Goal: Task Accomplishment & Management: Manage account settings

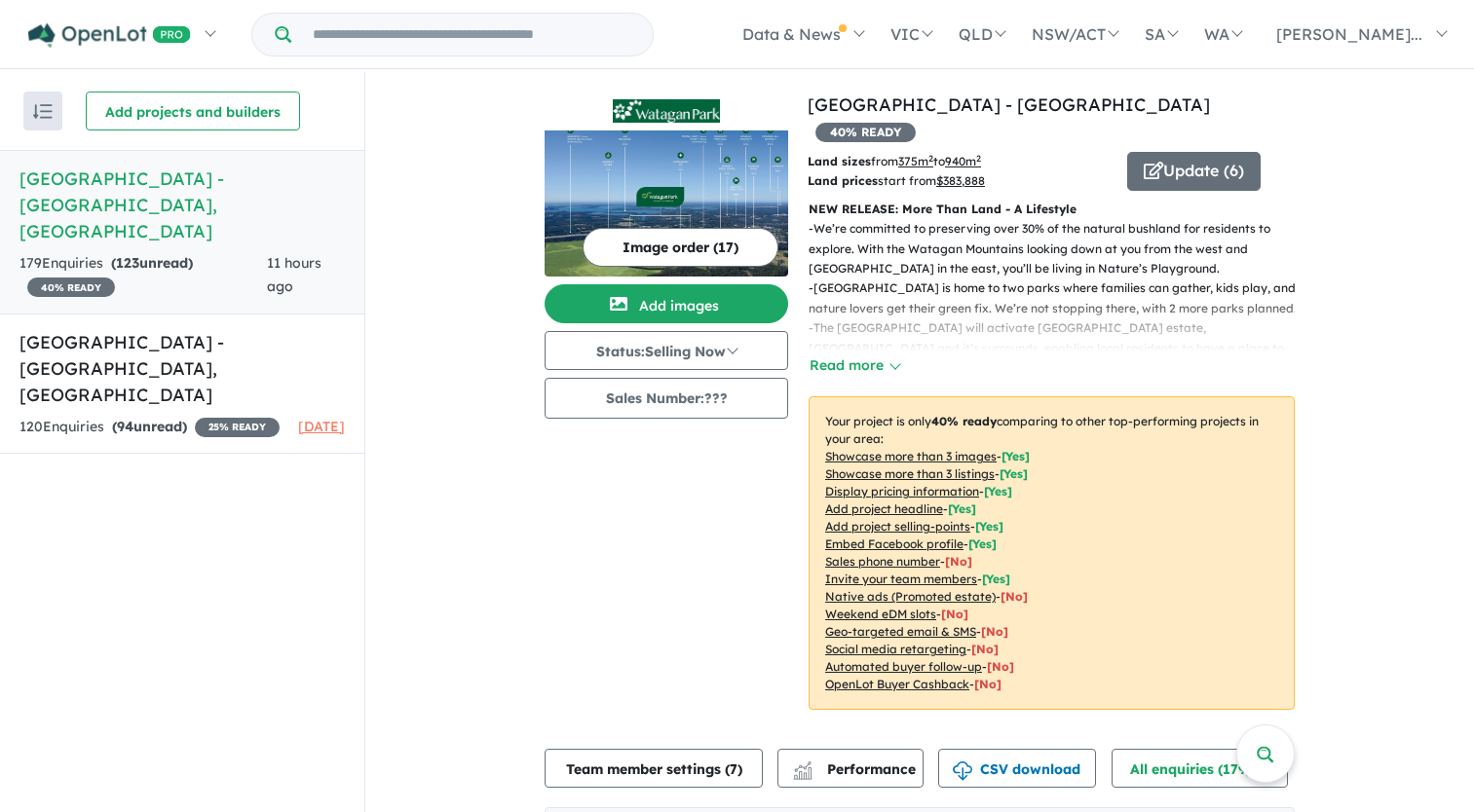
click at [108, 179] on h5 "[GEOGRAPHIC_DATA] - [GEOGRAPHIC_DATA] , [GEOGRAPHIC_DATA]" at bounding box center [182, 204] width 325 height 79
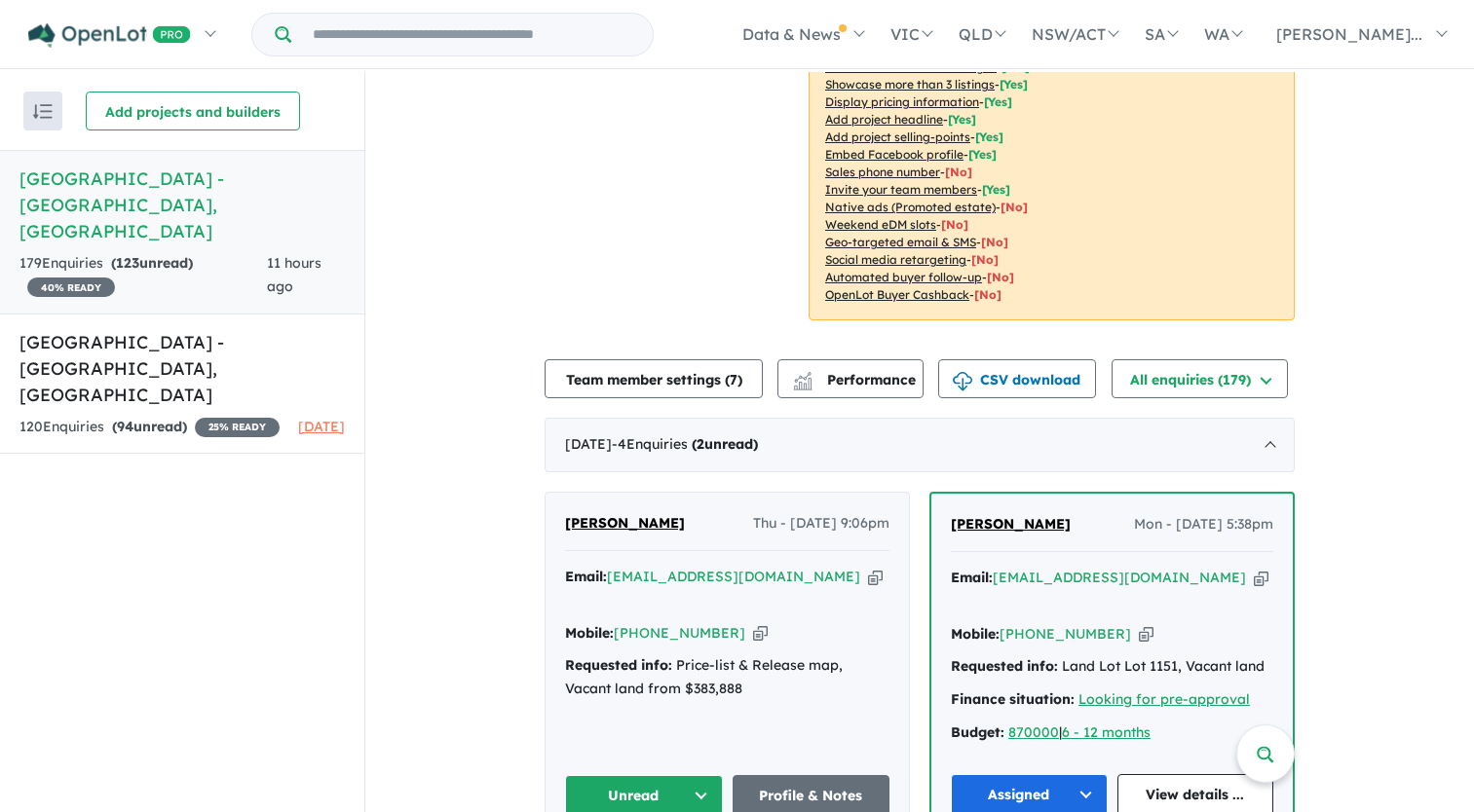
scroll to position [584, 0]
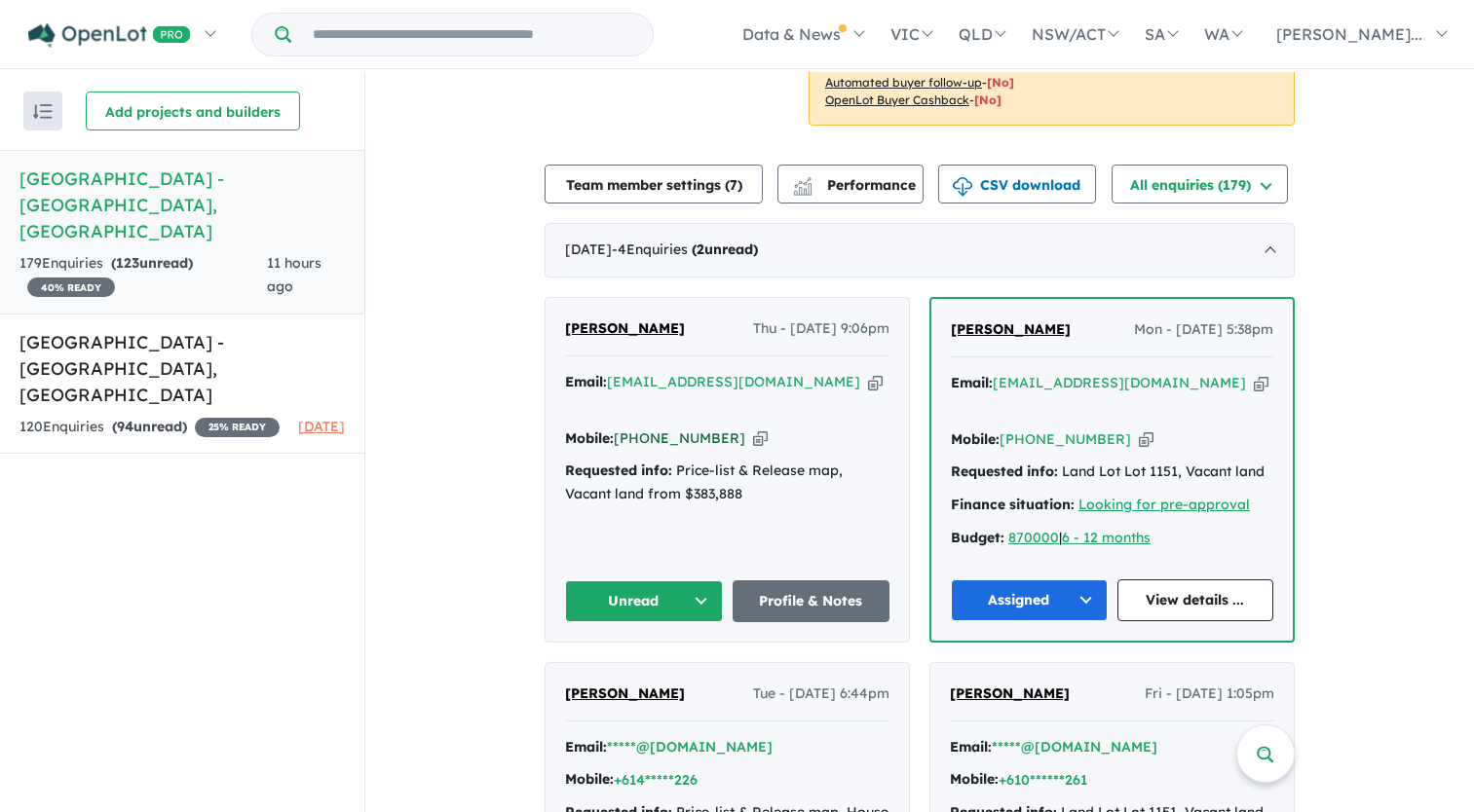
drag, startPoint x: 717, startPoint y: 390, endPoint x: 641, endPoint y: 398, distance: 76.4
click at [641, 428] on div "Mobile: [PHONE_NUMBER] Copied!" at bounding box center [727, 440] width 325 height 23
copy link "438 227 901"
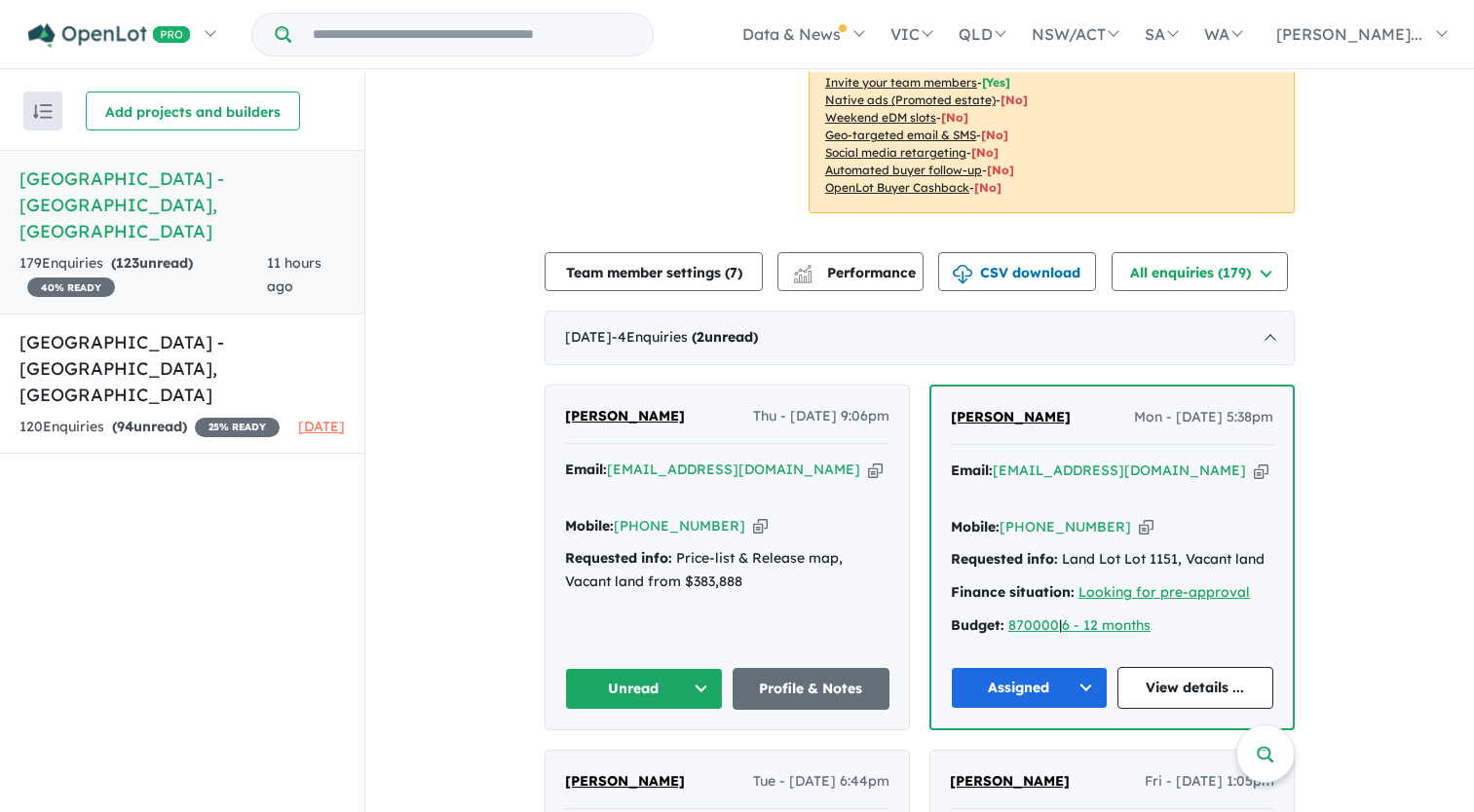
scroll to position [487, 0]
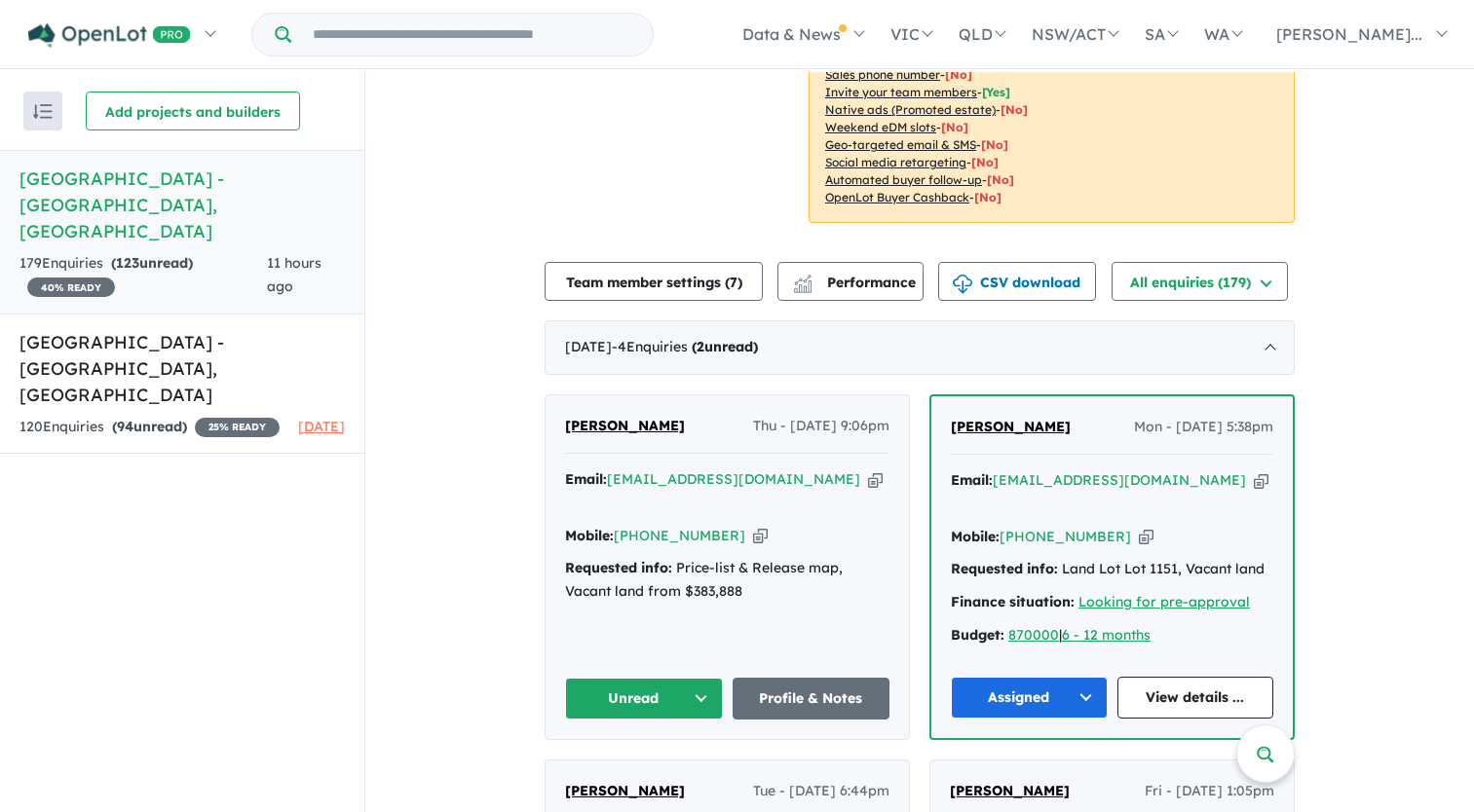
click at [647, 678] on button "Unread" at bounding box center [644, 699] width 158 height 42
click at [657, 768] on button "Assigned" at bounding box center [650, 791] width 169 height 45
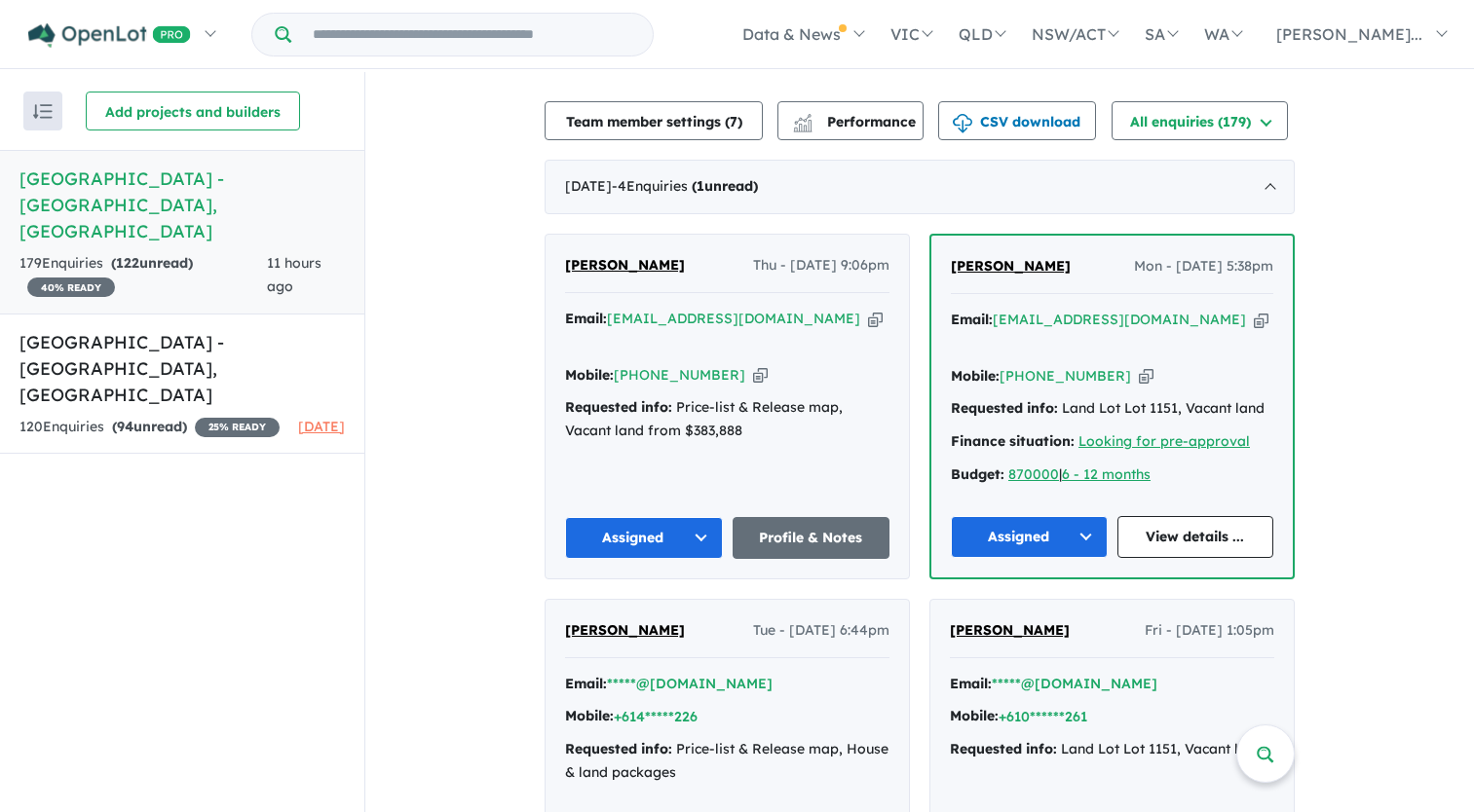
scroll to position [780, 0]
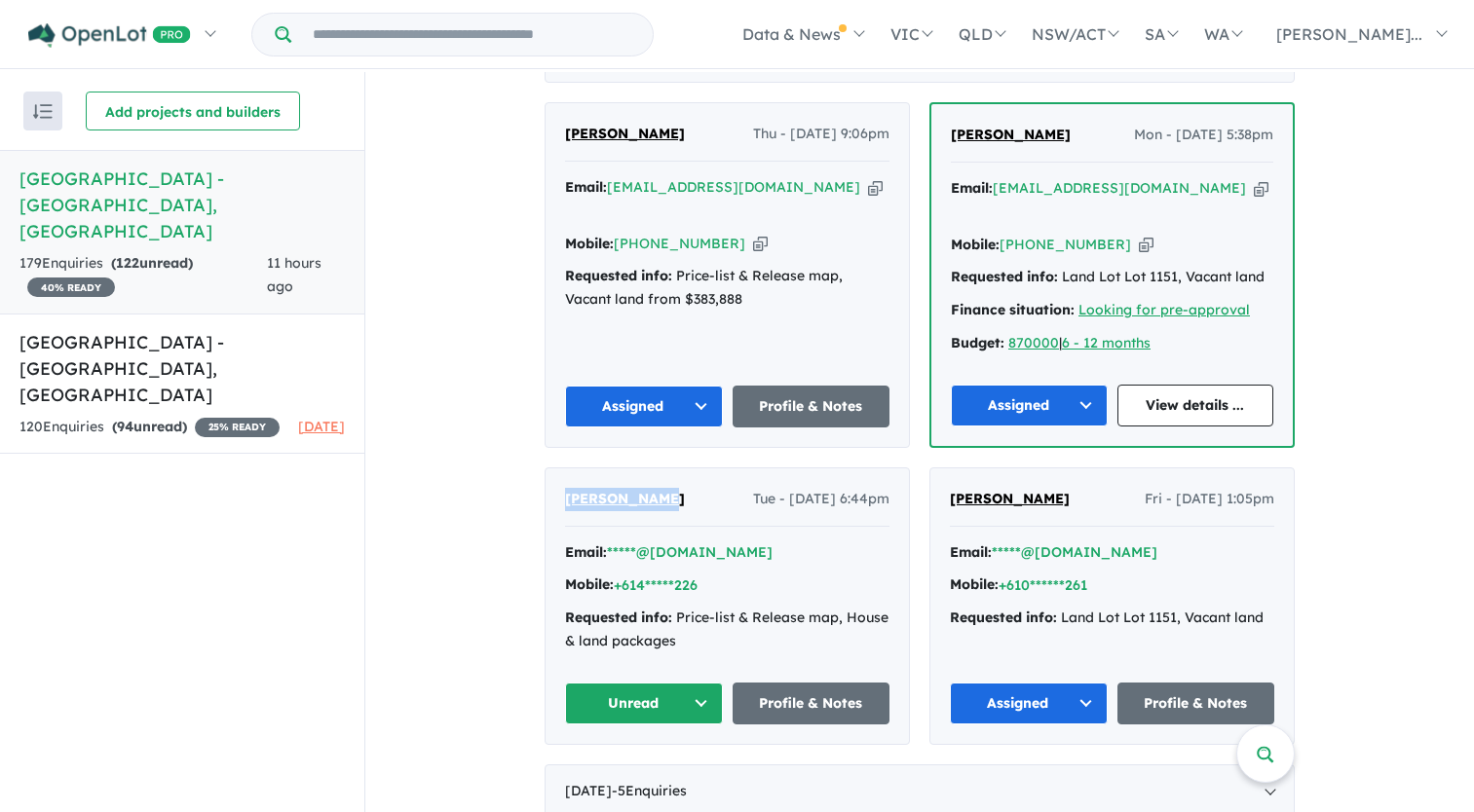
drag, startPoint x: 665, startPoint y: 450, endPoint x: 563, endPoint y: 454, distance: 102.1
click at [565, 488] on div "Aaron Banaag Tue - 12/08/2025, 6:44pm" at bounding box center [727, 507] width 325 height 39
drag, startPoint x: 563, startPoint y: 454, endPoint x: 589, endPoint y: 452, distance: 26.1
copy span "[PERSON_NAME]"
click at [629, 683] on button "Unread" at bounding box center [644, 704] width 158 height 42
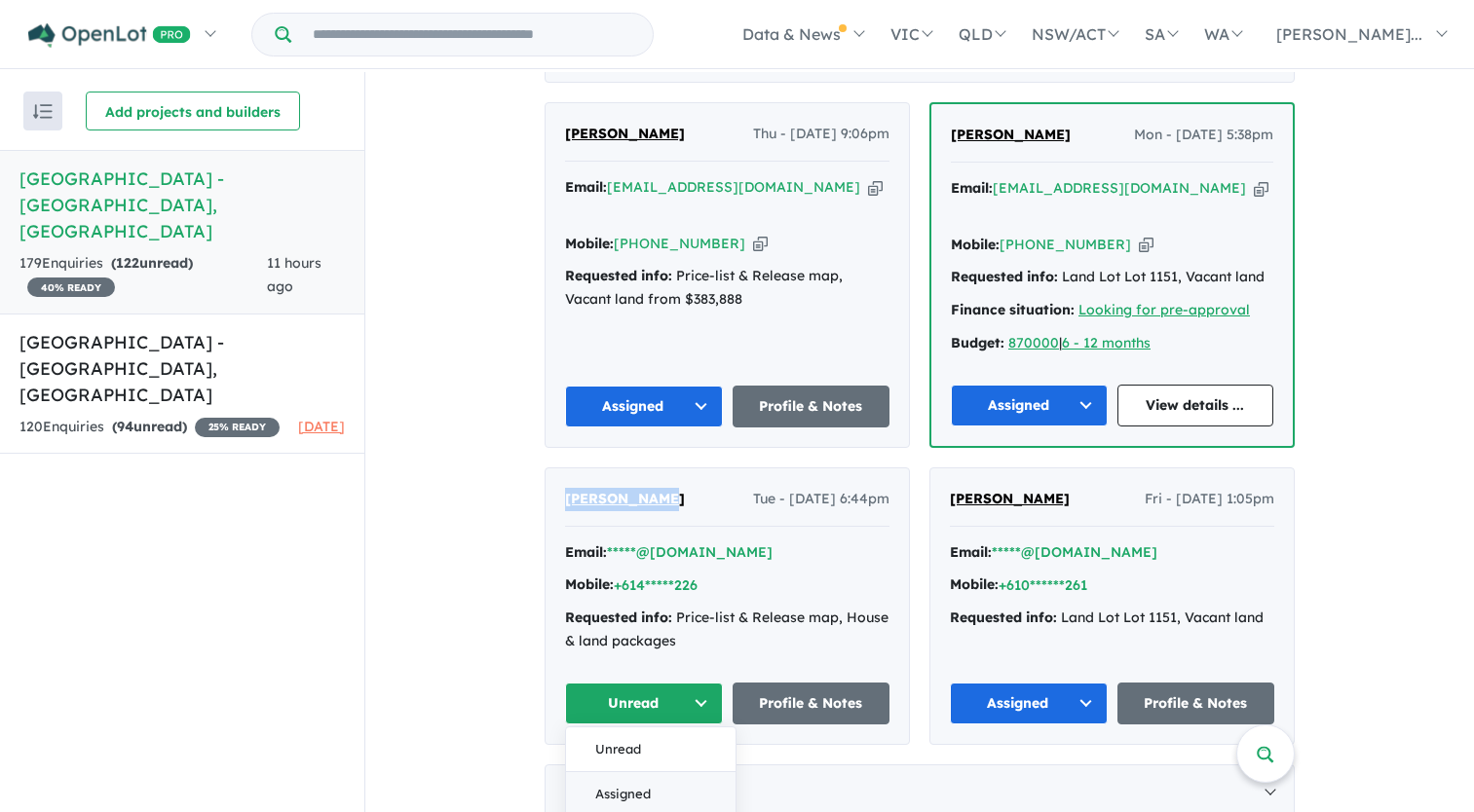
click at [656, 773] on button "Assigned" at bounding box center [650, 795] width 169 height 45
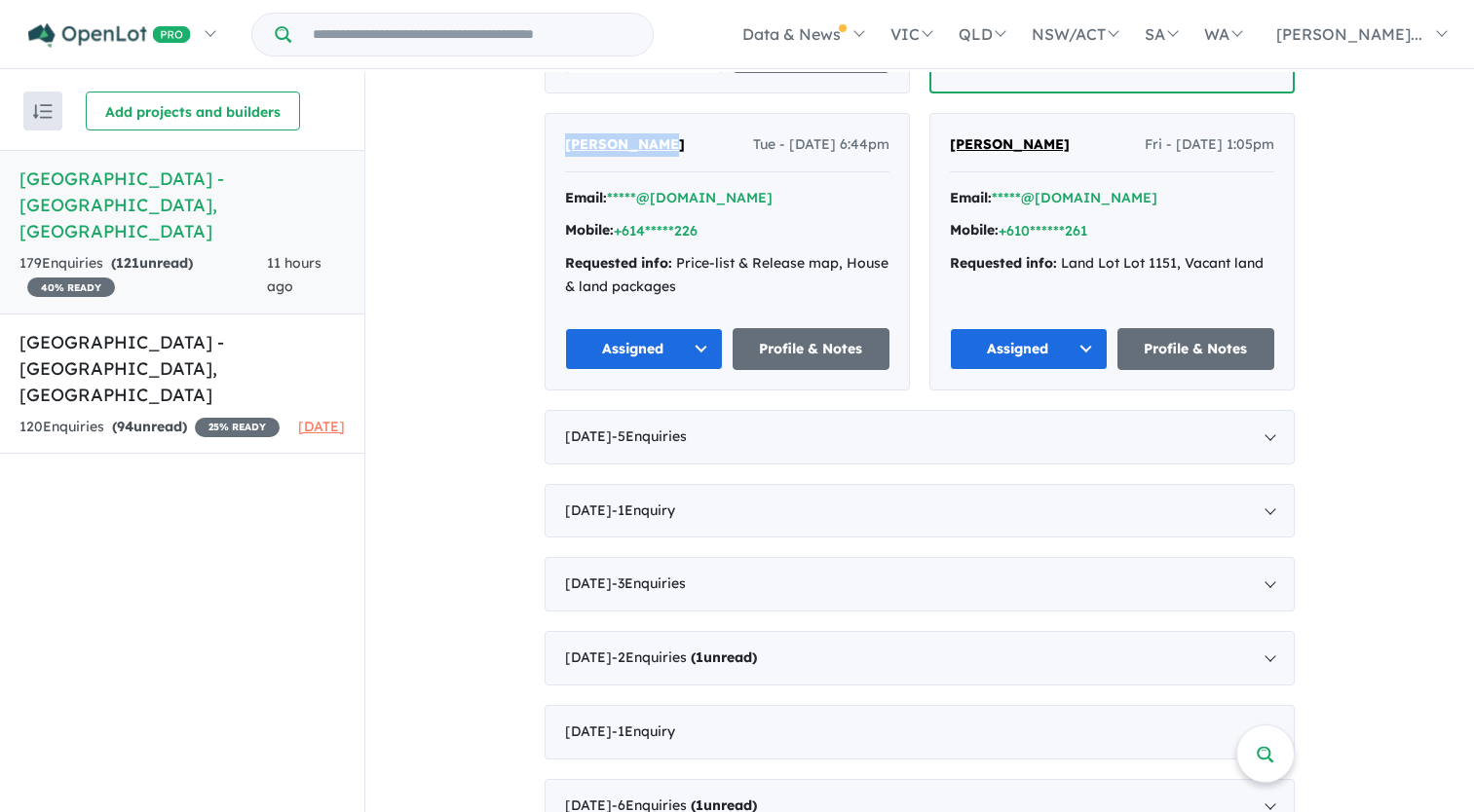
scroll to position [1169, 0]
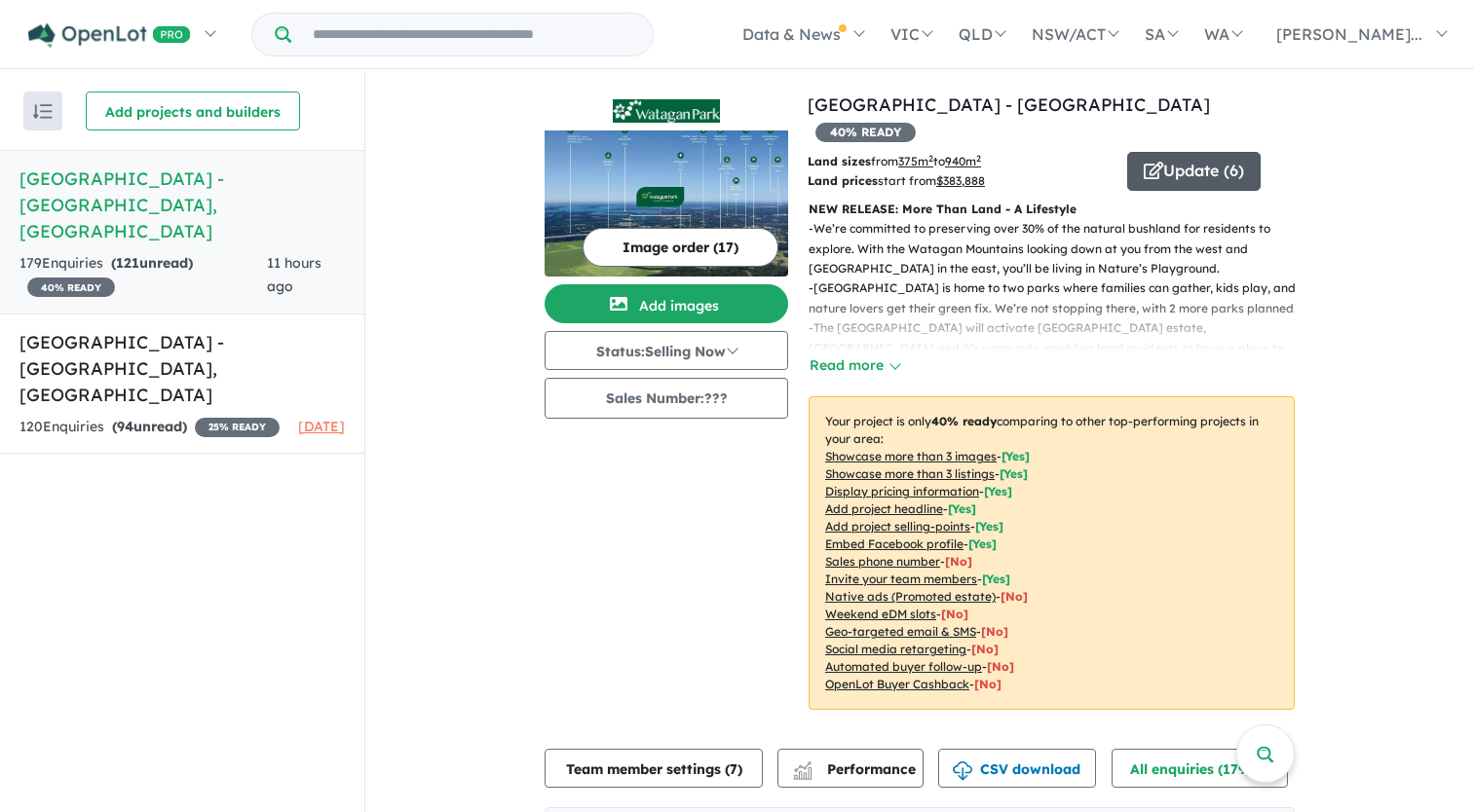
click at [1185, 152] on button "Update ( 6 )" at bounding box center [1193, 172] width 134 height 39
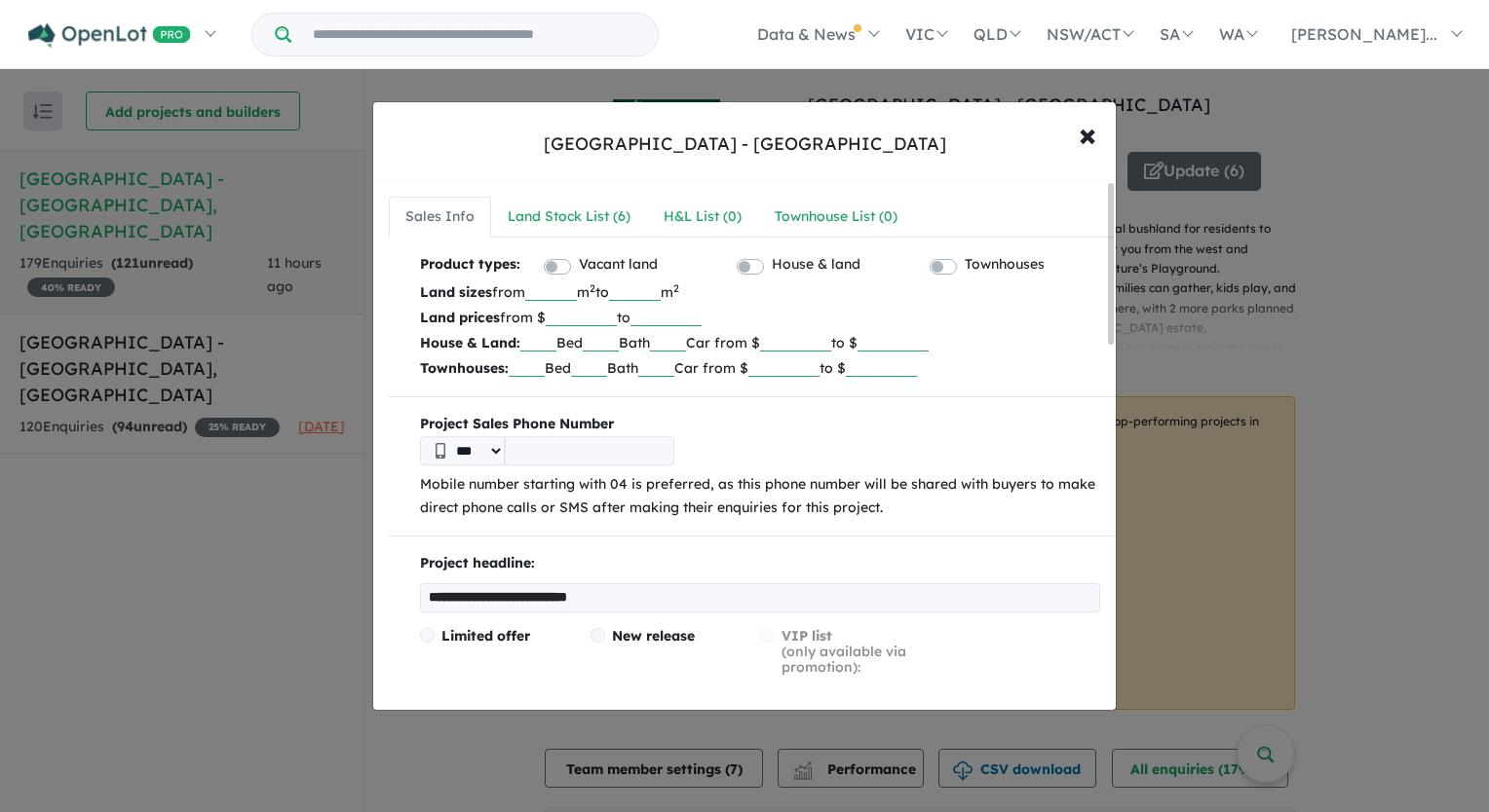
click at [636, 454] on input "tel" at bounding box center [589, 451] width 169 height 29
type input "**********"
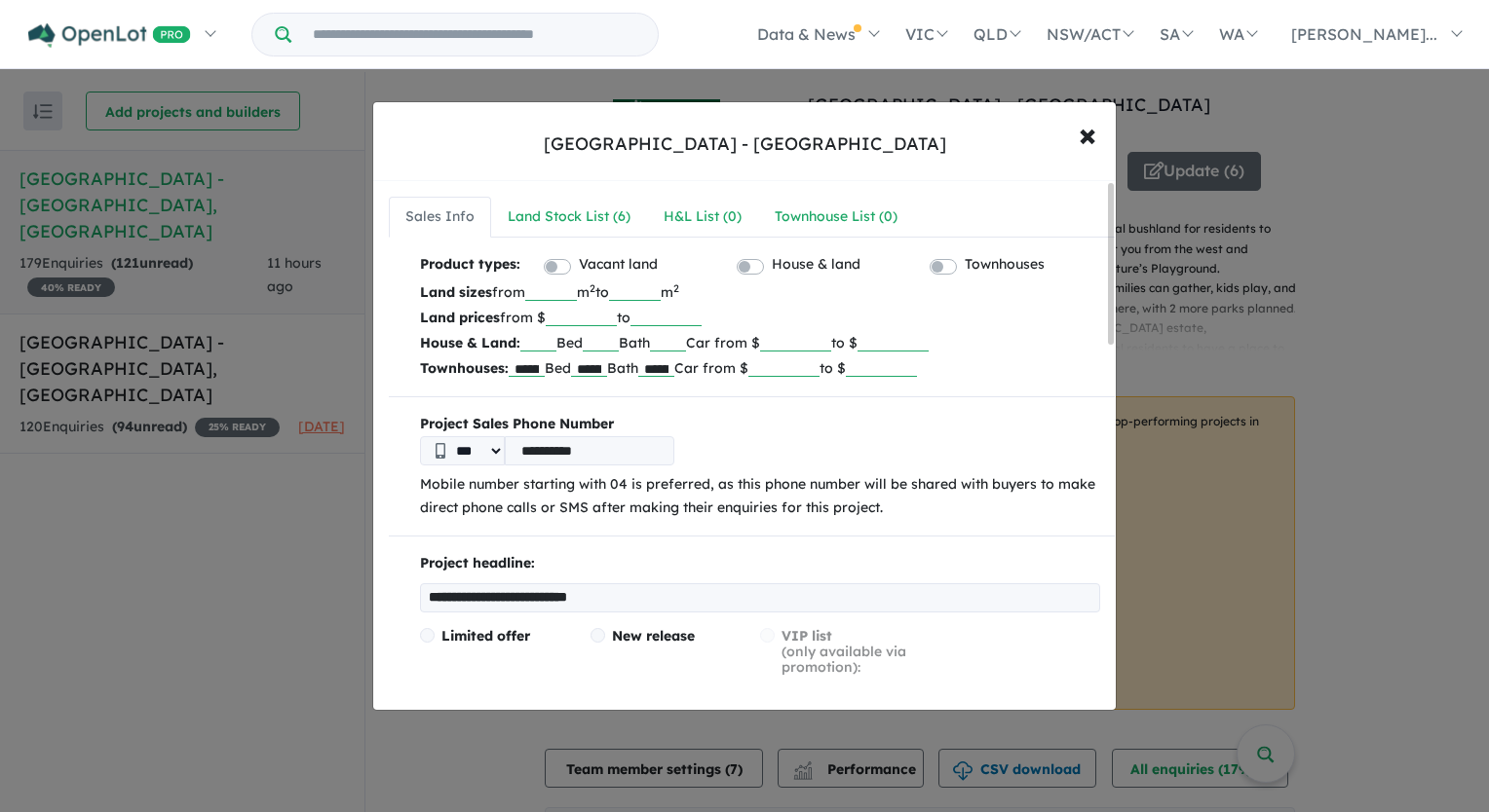
click at [965, 265] on label "Townhouses" at bounding box center [1005, 265] width 80 height 23
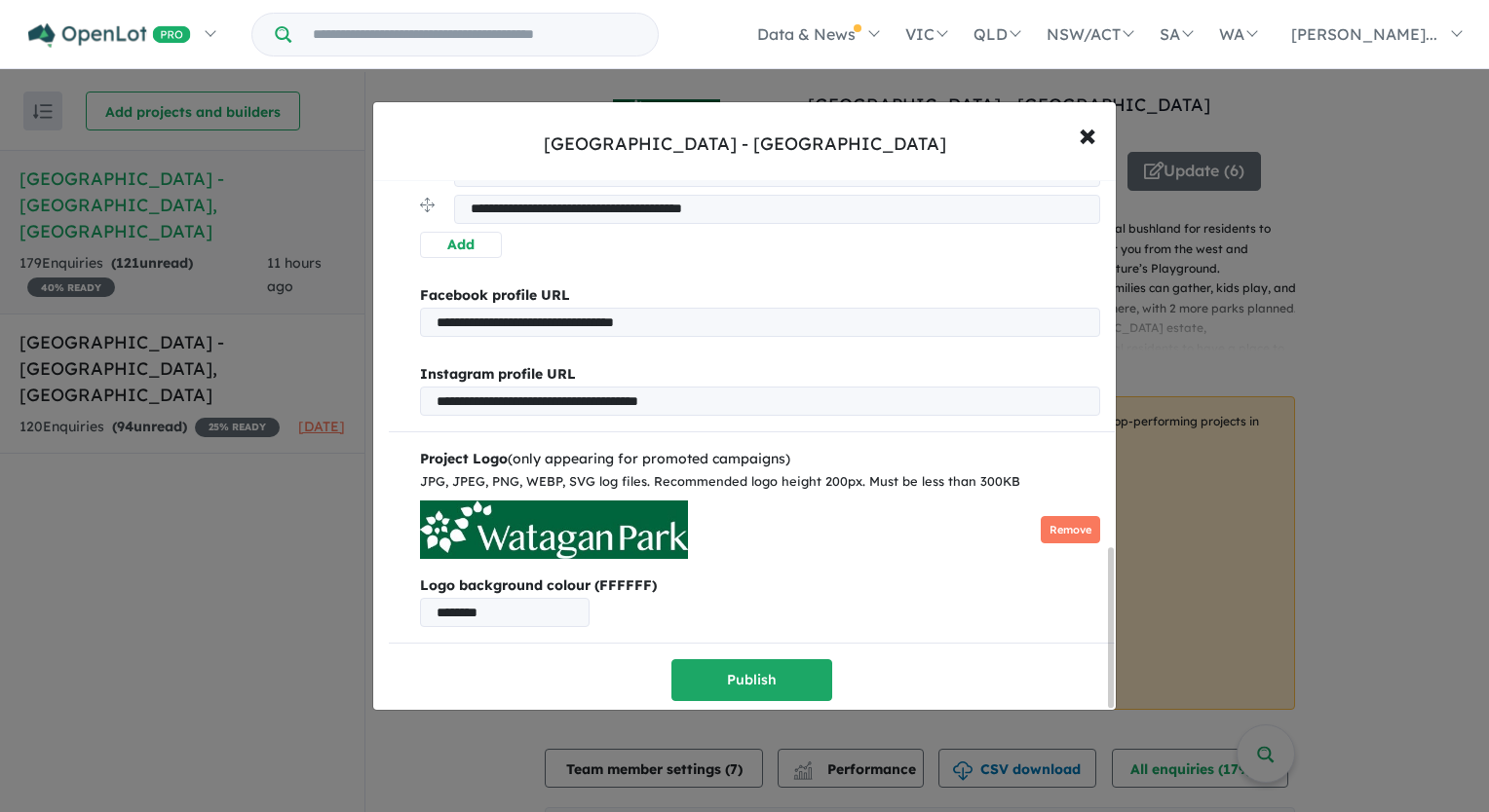
scroll to position [1220, 0]
click at [1087, 139] on span "×" at bounding box center [1088, 134] width 18 height 42
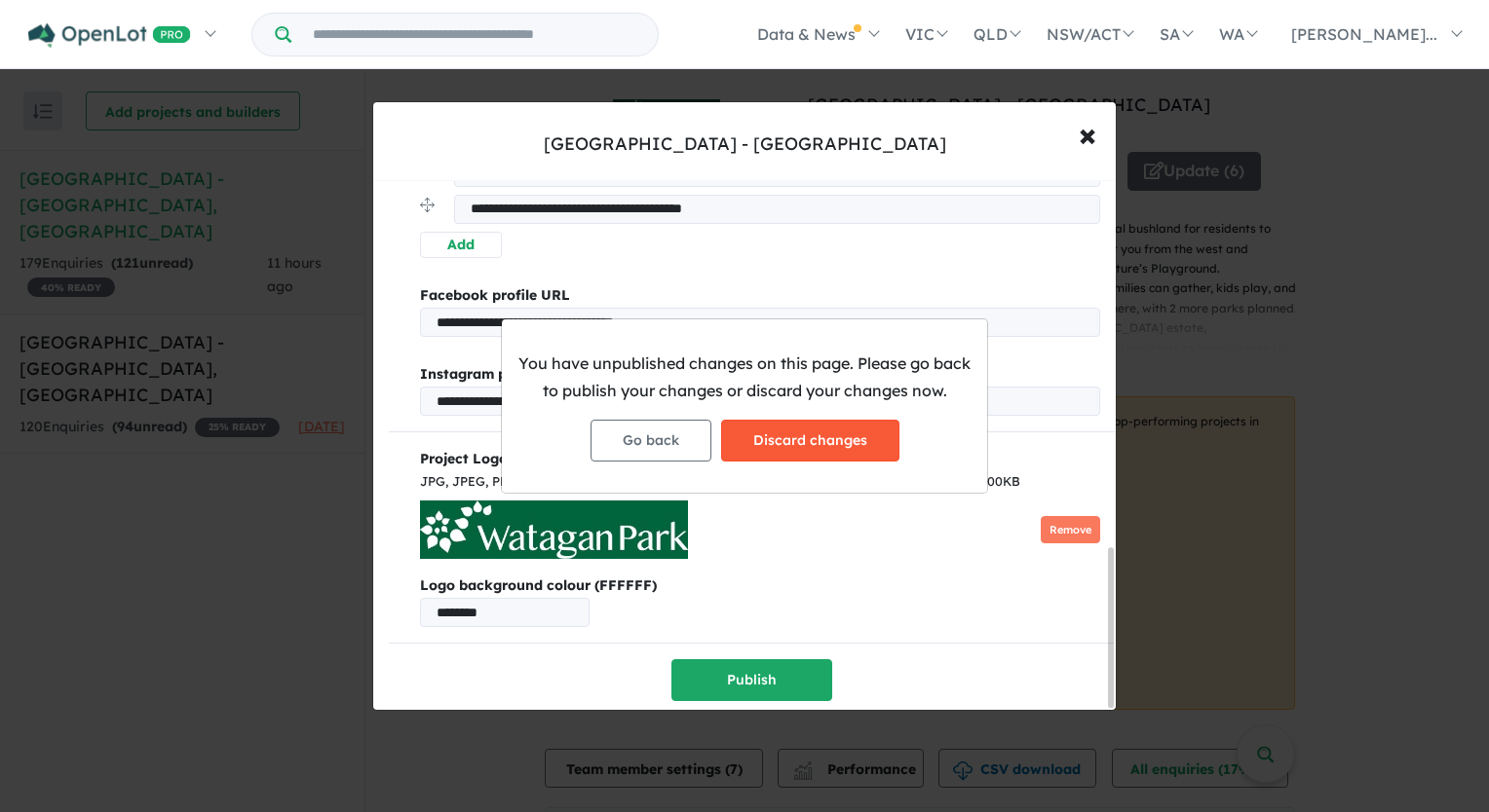
click at [759, 438] on button "Discard changes" at bounding box center [810, 441] width 178 height 42
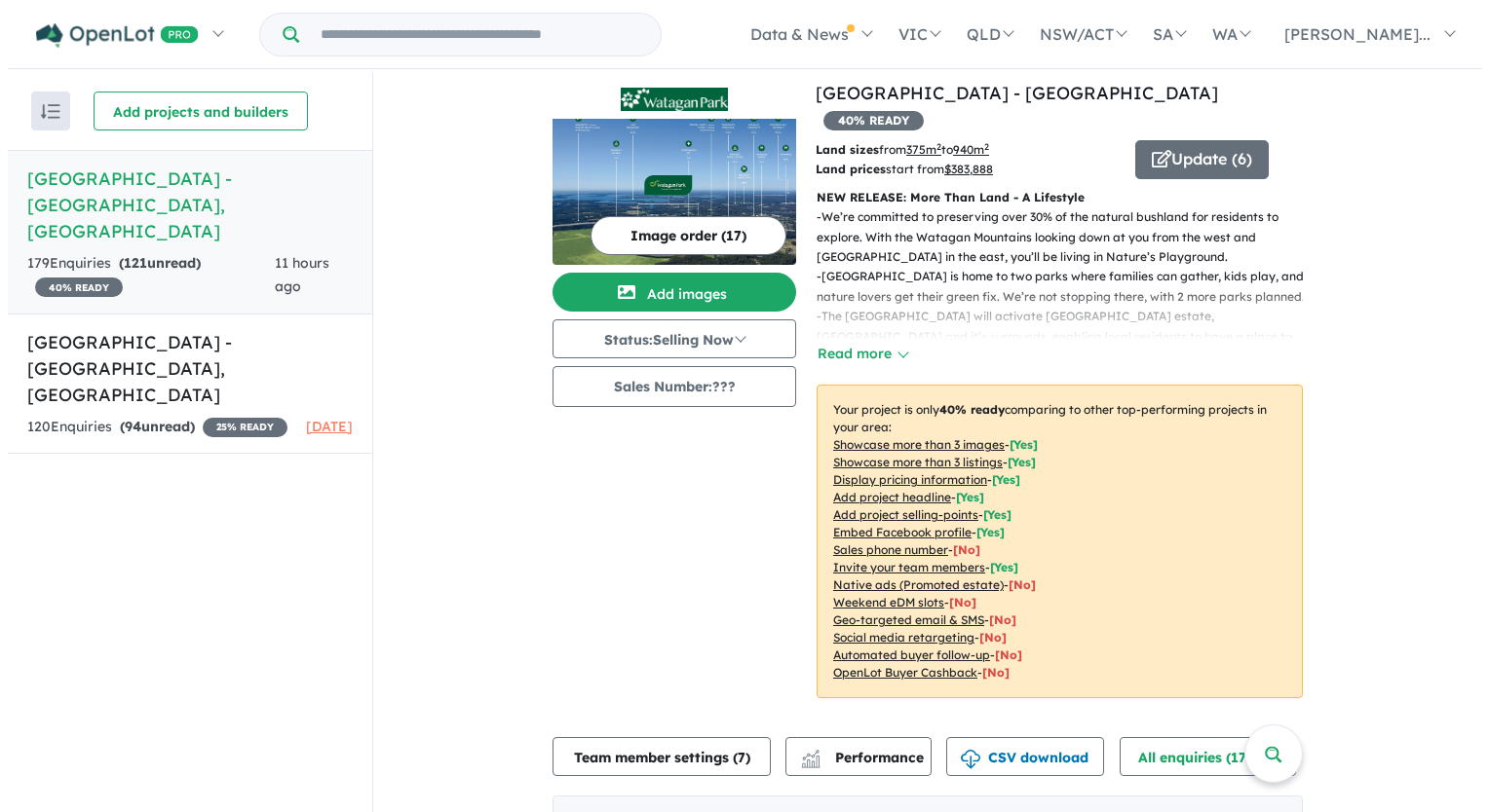
scroll to position [0, 0]
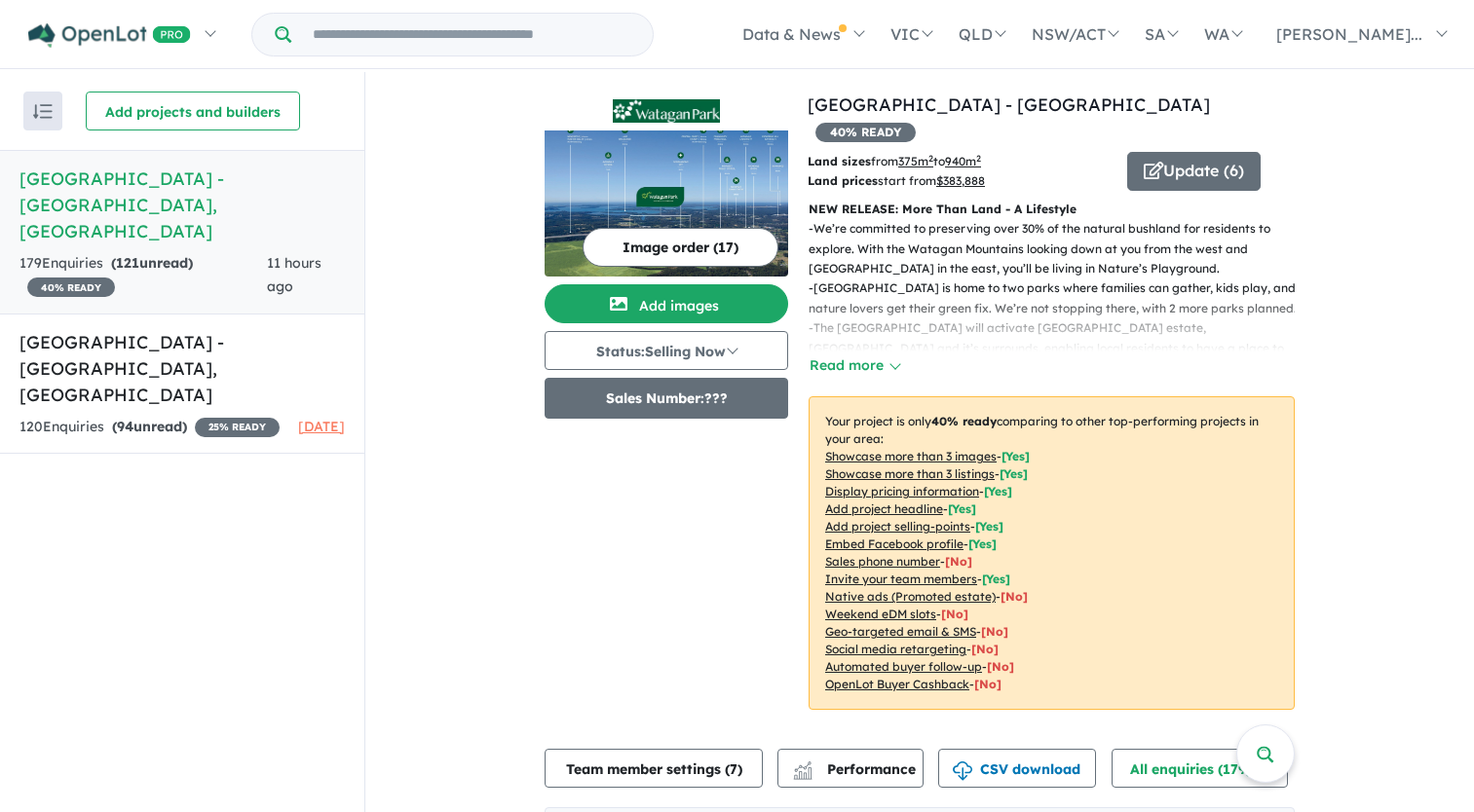
click at [671, 390] on button "Sales Number: ???" at bounding box center [666, 399] width 243 height 41
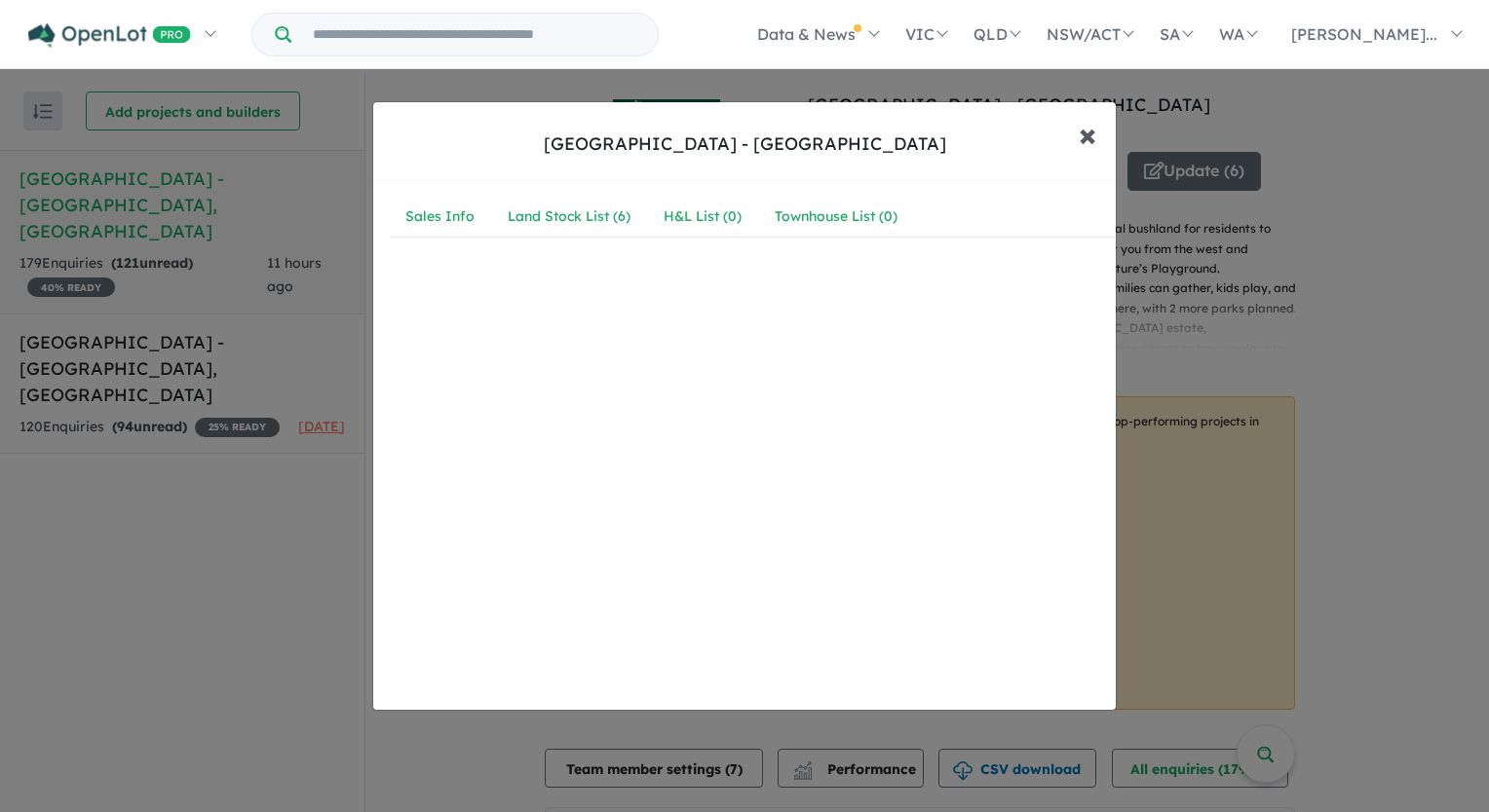
click at [1079, 142] on span "×" at bounding box center [1088, 134] width 18 height 42
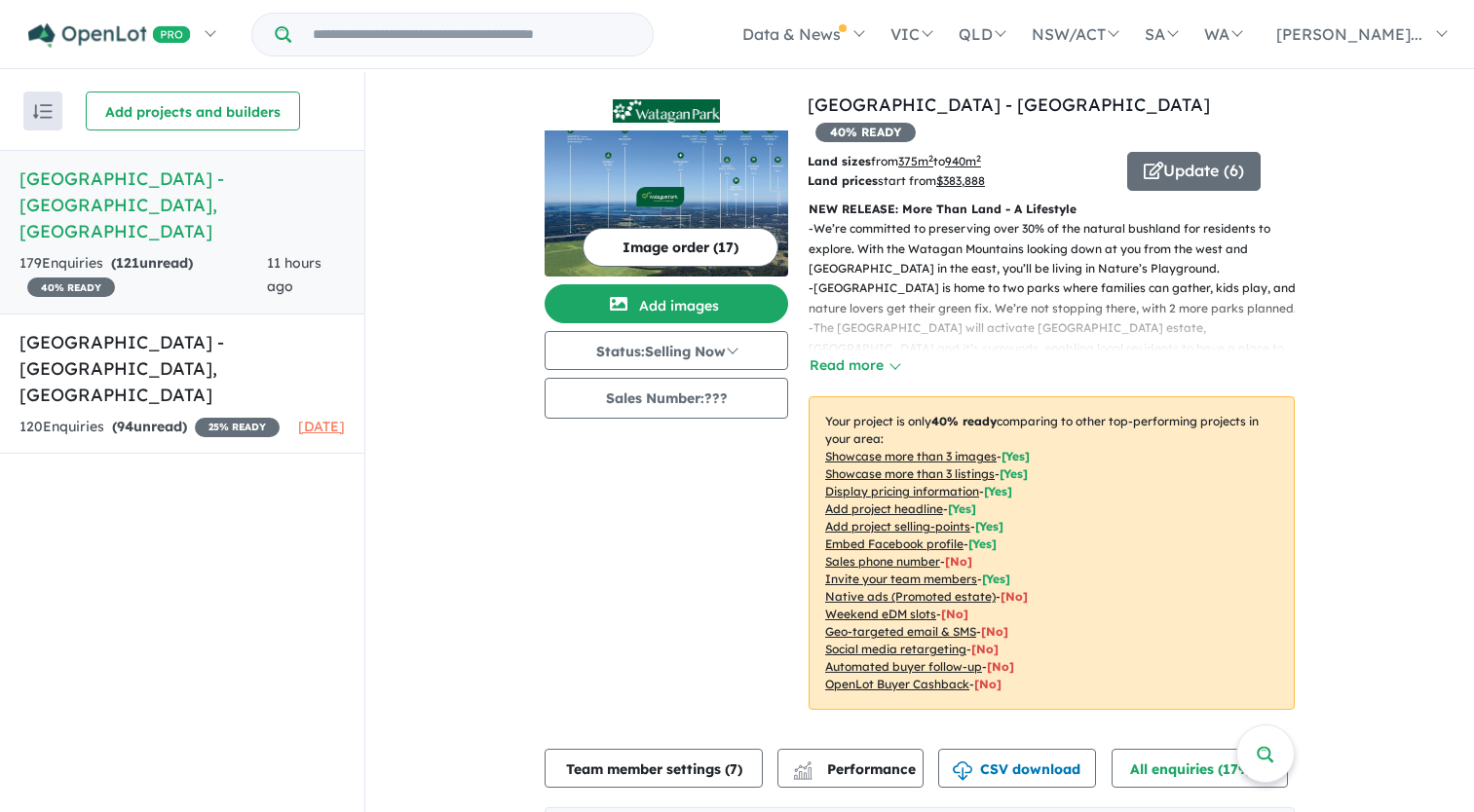
click at [667, 246] on button "Image order ( 17 )" at bounding box center [680, 247] width 195 height 39
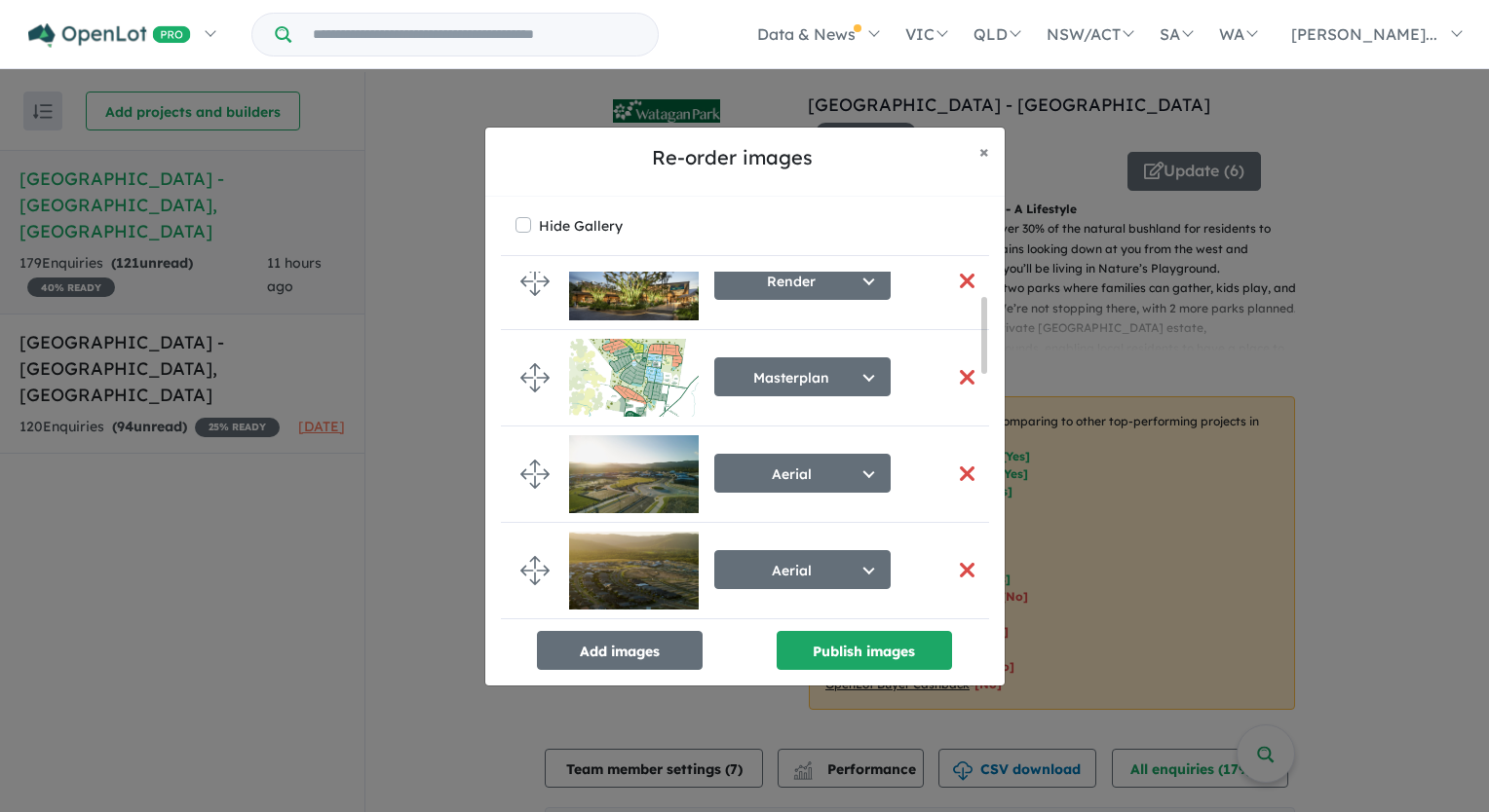
scroll to position [111, 0]
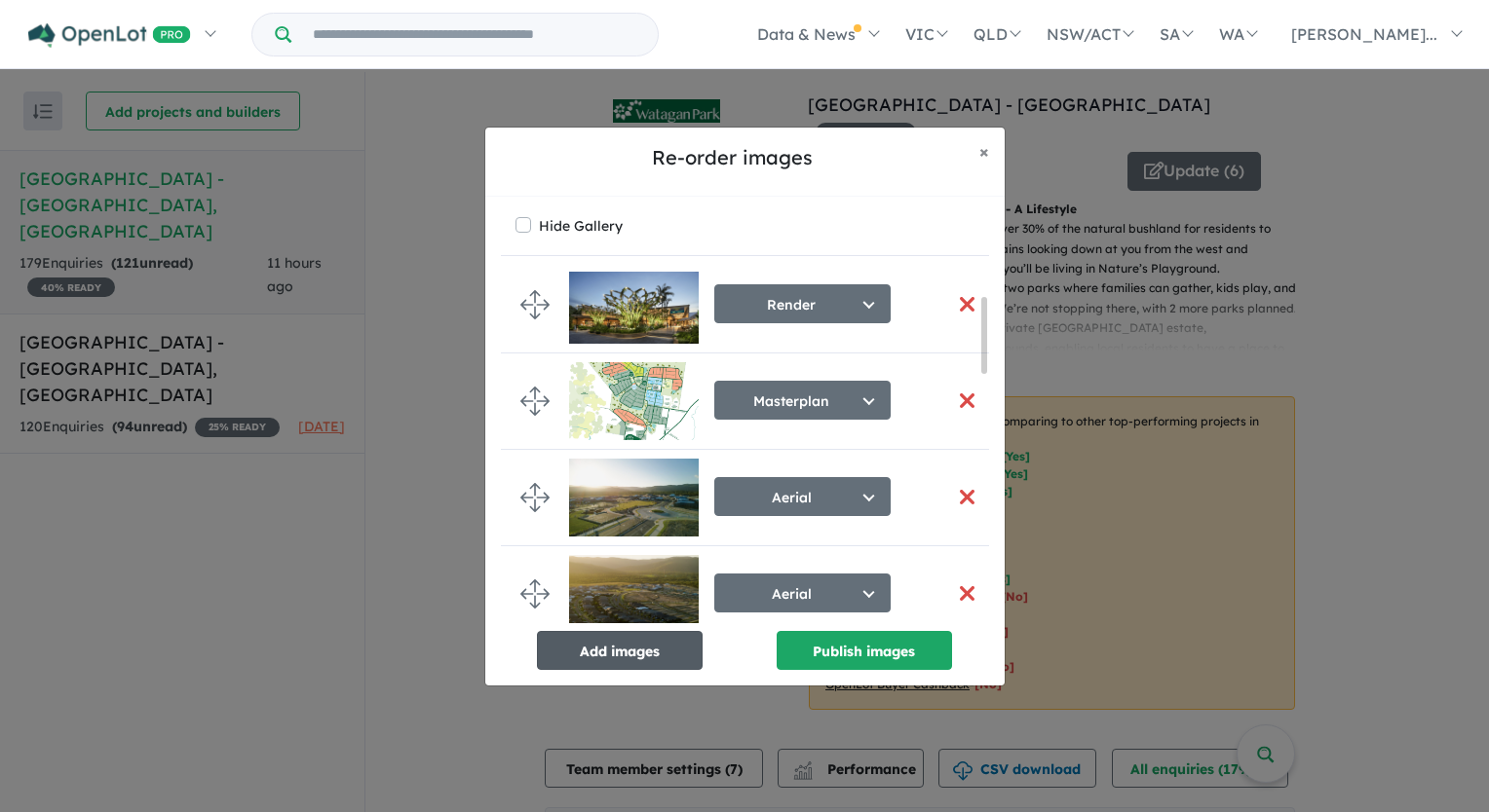
click at [655, 650] on button "Add images" at bounding box center [619, 651] width 165 height 39
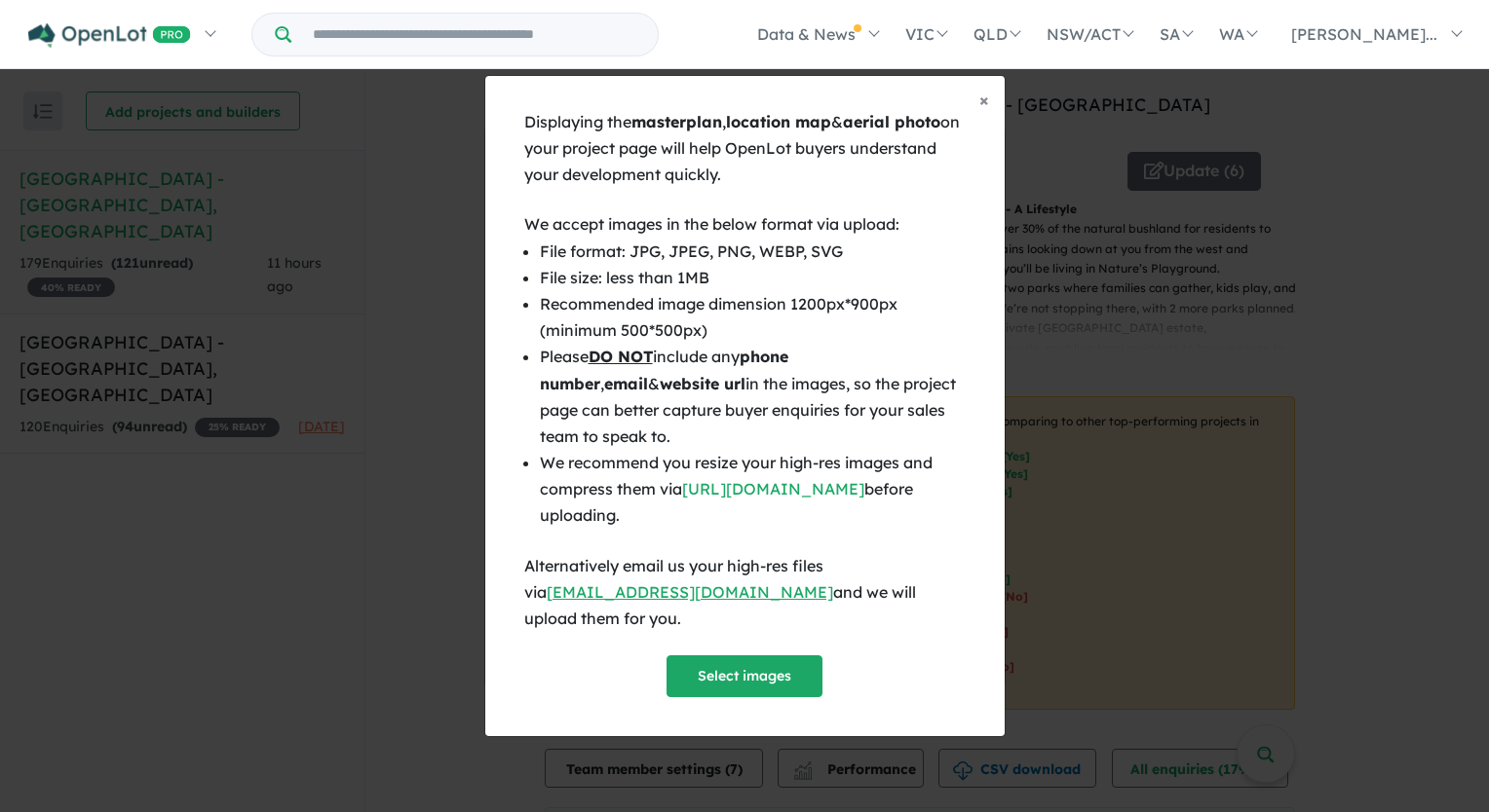
scroll to position [107, 0]
click at [988, 109] on span "×" at bounding box center [985, 100] width 10 height 22
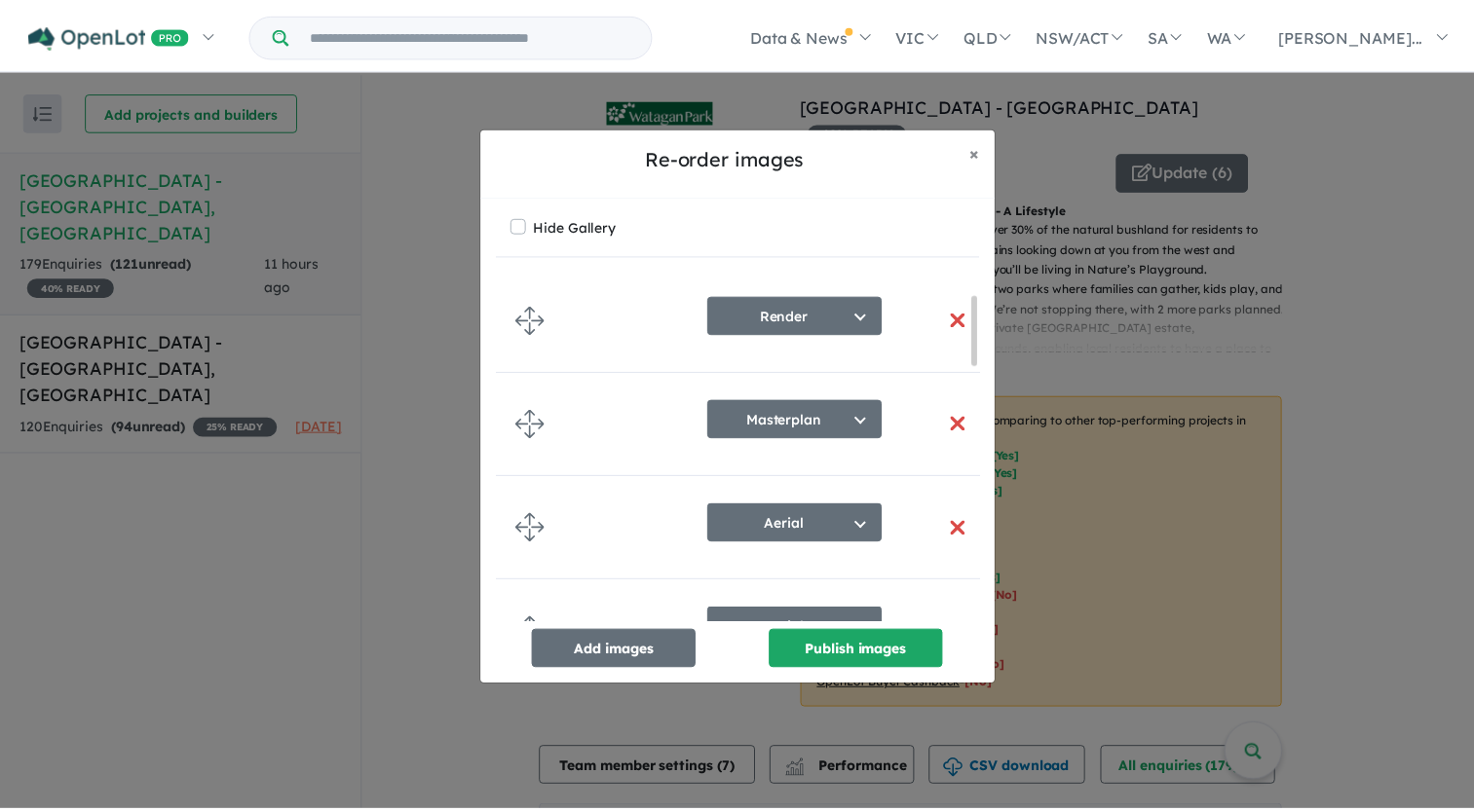
scroll to position [104, 0]
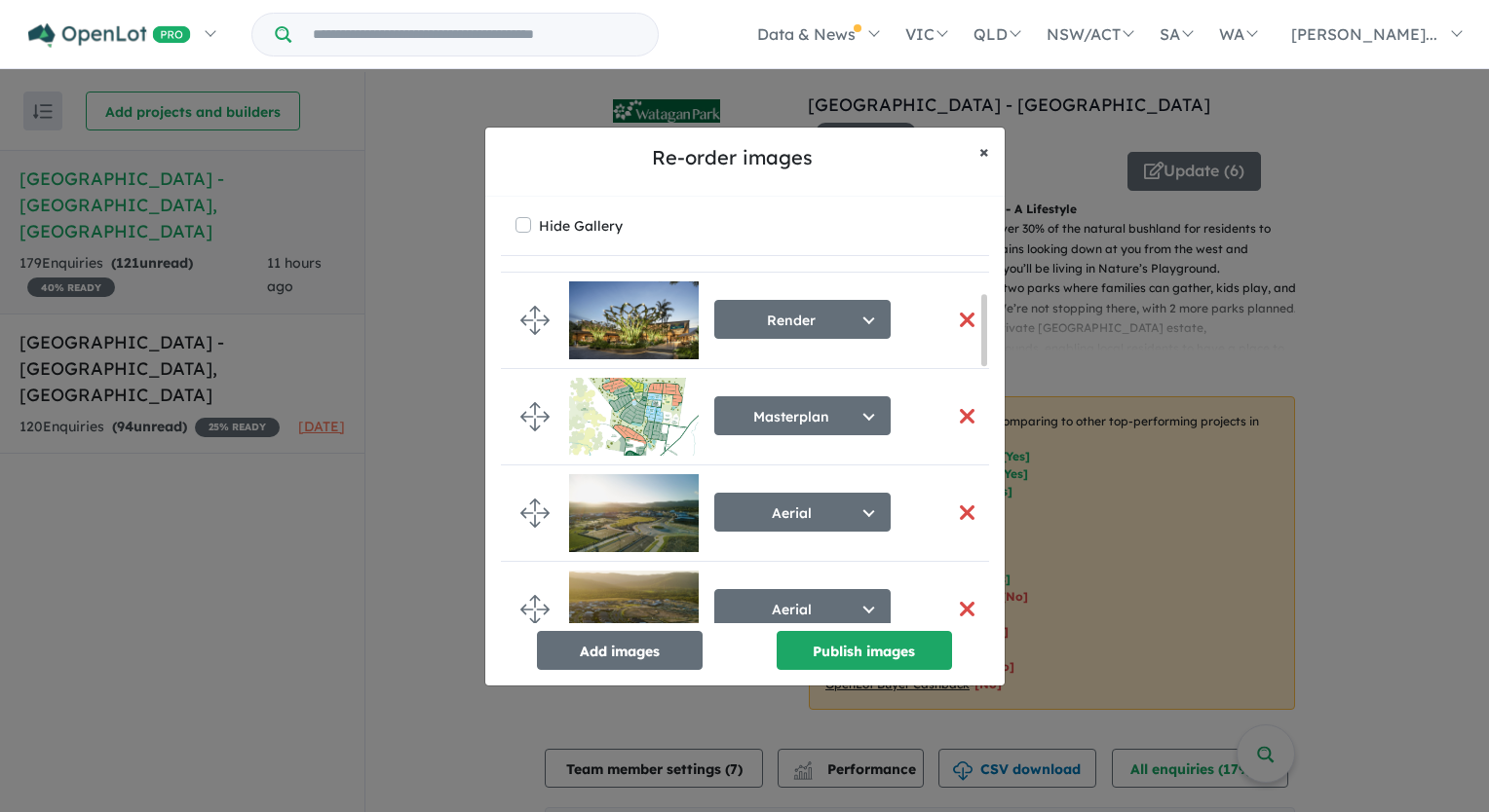
drag, startPoint x: 988, startPoint y: 154, endPoint x: 956, endPoint y: 196, distance: 52.8
click at [988, 154] on button "× Close" at bounding box center [985, 152] width 41 height 49
